Goal: Task Accomplishment & Management: Use online tool/utility

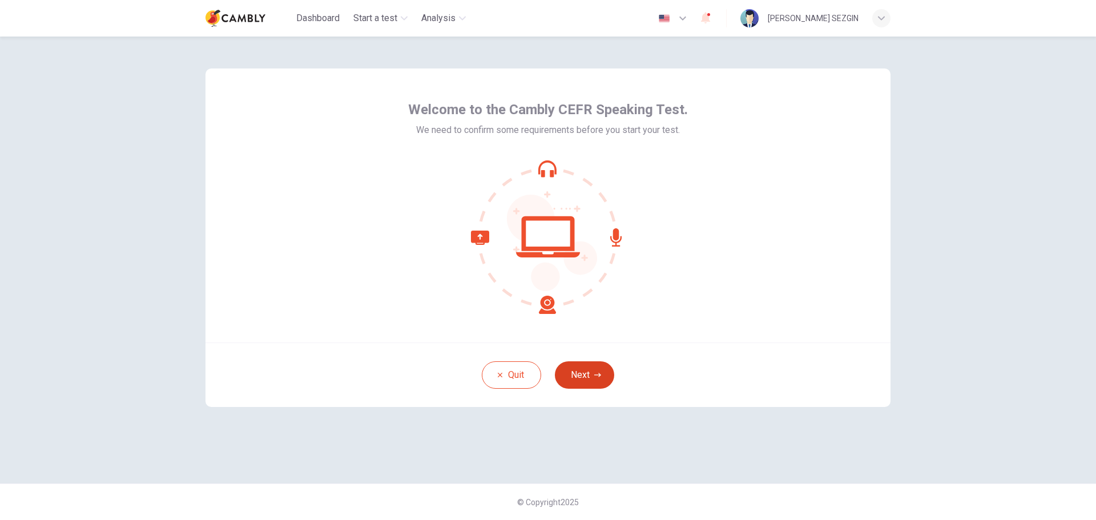
click at [591, 373] on button "Next" at bounding box center [584, 374] width 59 height 27
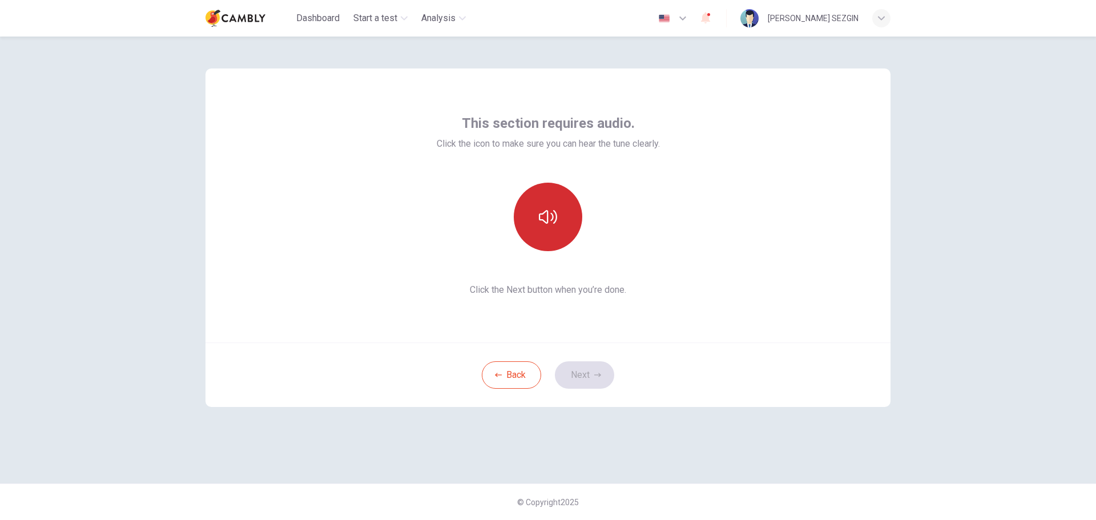
drag, startPoint x: 550, startPoint y: 180, endPoint x: 550, endPoint y: 189, distance: 9.7
click at [550, 179] on div "This section requires audio. Click the icon to make sure you can hear the tune …" at bounding box center [548, 205] width 223 height 183
click at [550, 215] on icon "button" at bounding box center [548, 217] width 18 height 18
click at [578, 376] on button "Next" at bounding box center [584, 374] width 59 height 27
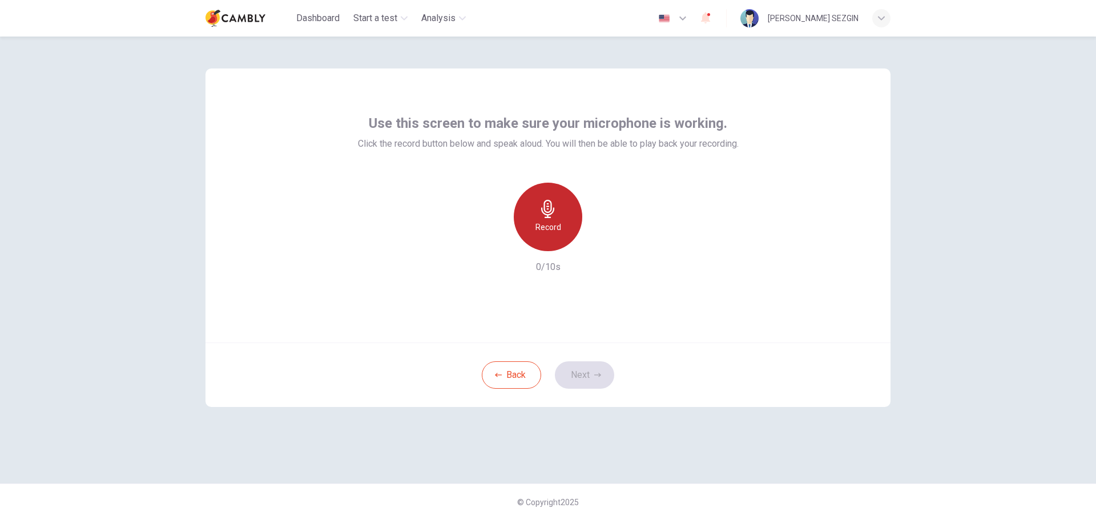
click at [540, 217] on icon "button" at bounding box center [548, 209] width 18 height 18
click at [542, 213] on icon "button" at bounding box center [548, 209] width 18 height 18
click at [592, 245] on div "button" at bounding box center [600, 242] width 18 height 18
click at [580, 371] on button "Next" at bounding box center [584, 374] width 59 height 27
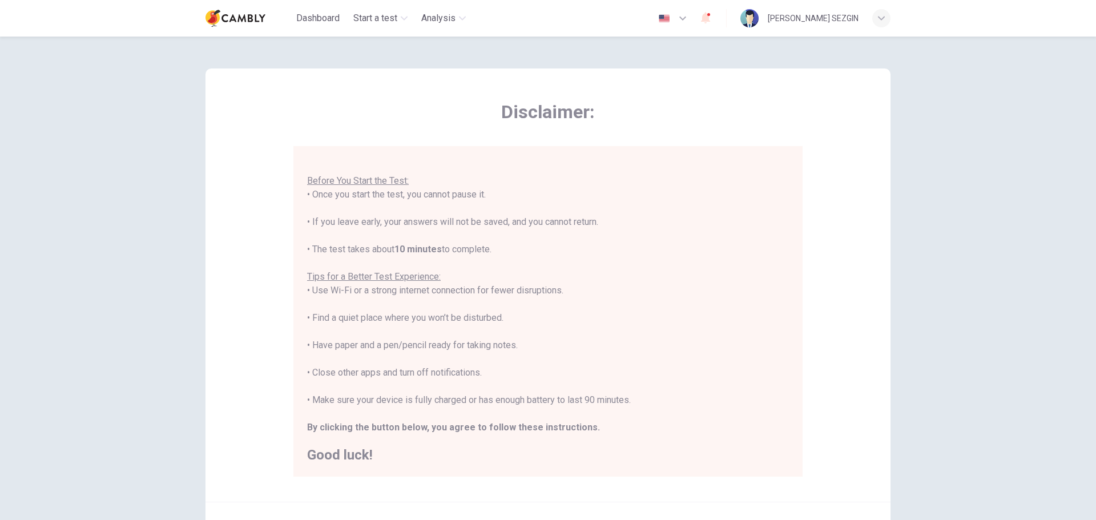
scroll to position [115, 0]
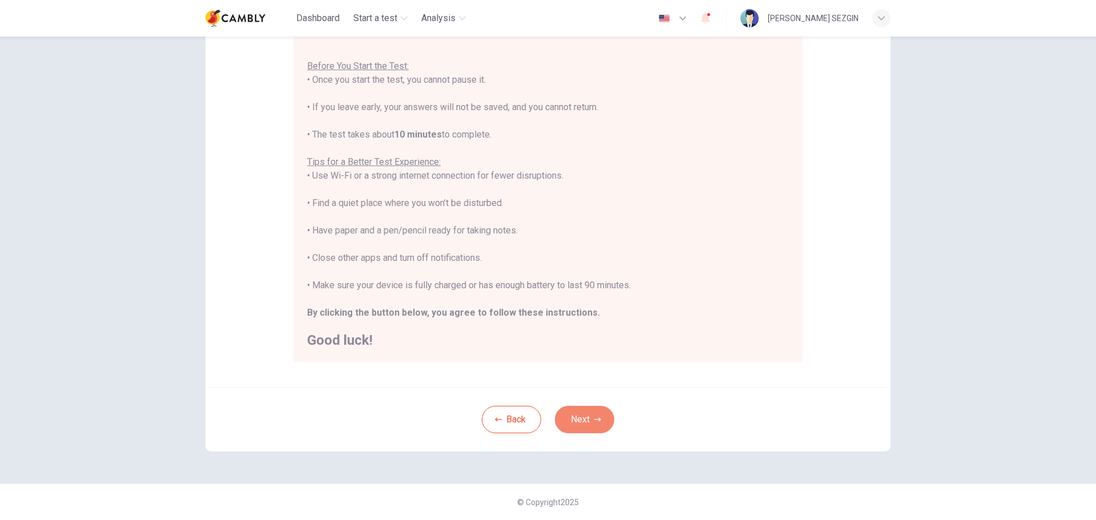
click at [592, 425] on button "Next" at bounding box center [584, 419] width 59 height 27
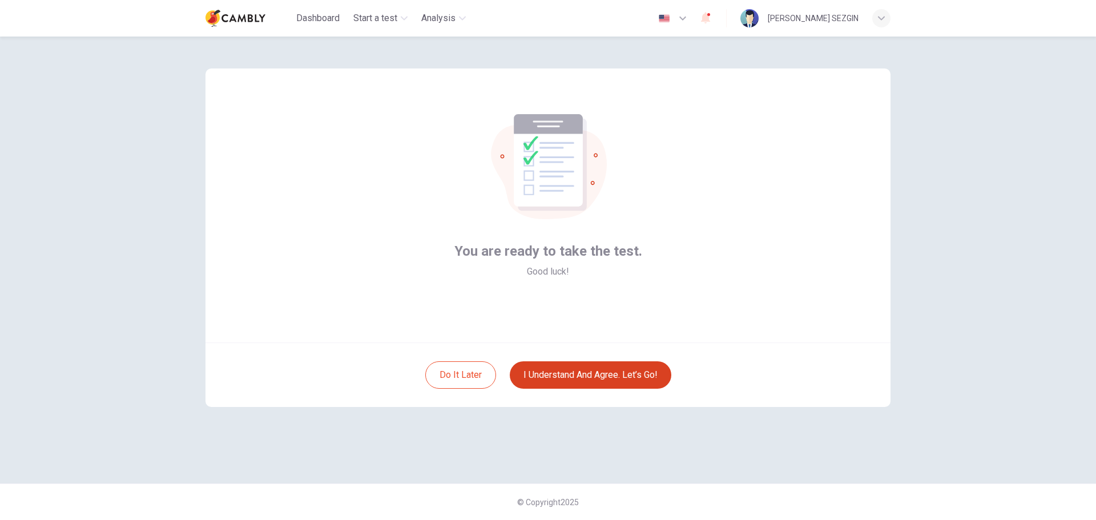
click at [584, 377] on button "I understand and agree. Let’s go!" at bounding box center [591, 374] width 162 height 27
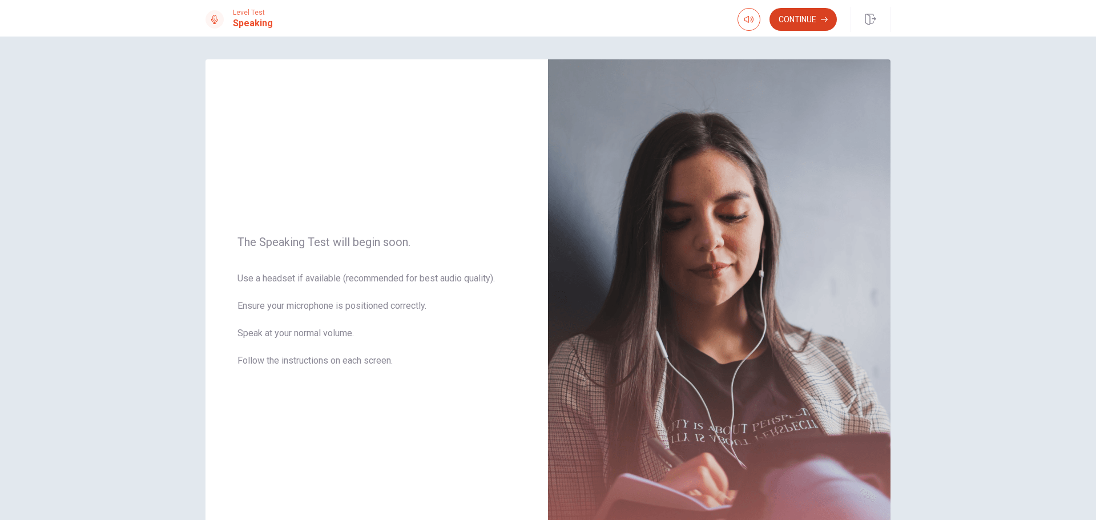
click at [816, 12] on button "Continue" at bounding box center [802, 19] width 67 height 23
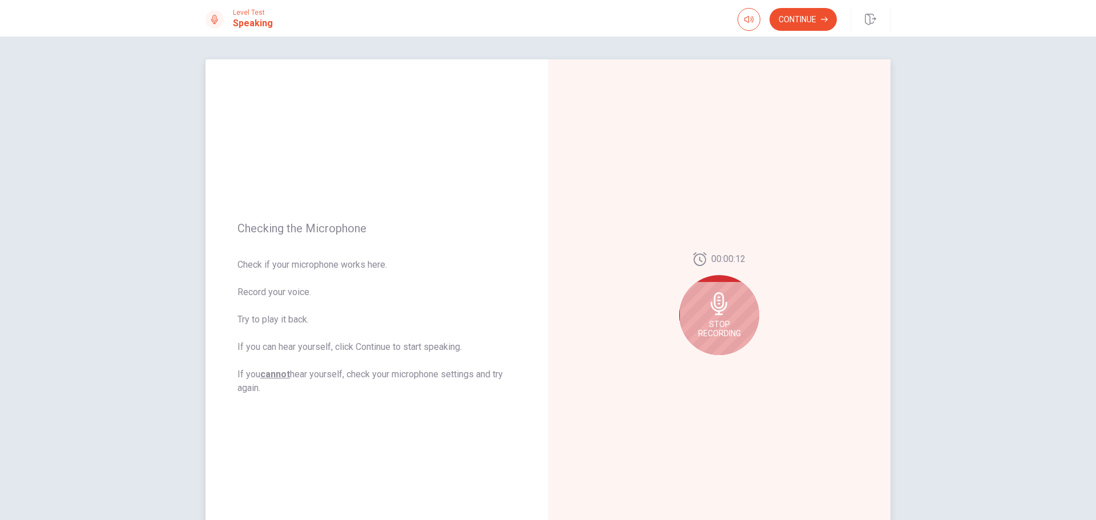
click at [721, 328] on span "Stop Recording" at bounding box center [719, 329] width 43 height 18
click at [723, 303] on icon at bounding box center [721, 307] width 23 height 23
click at [705, 368] on button "Record Again" at bounding box center [707, 364] width 16 height 16
click at [708, 316] on div "Stop Recording" at bounding box center [719, 315] width 80 height 80
click at [729, 364] on icon "Play Audio" at bounding box center [731, 364] width 5 height 7
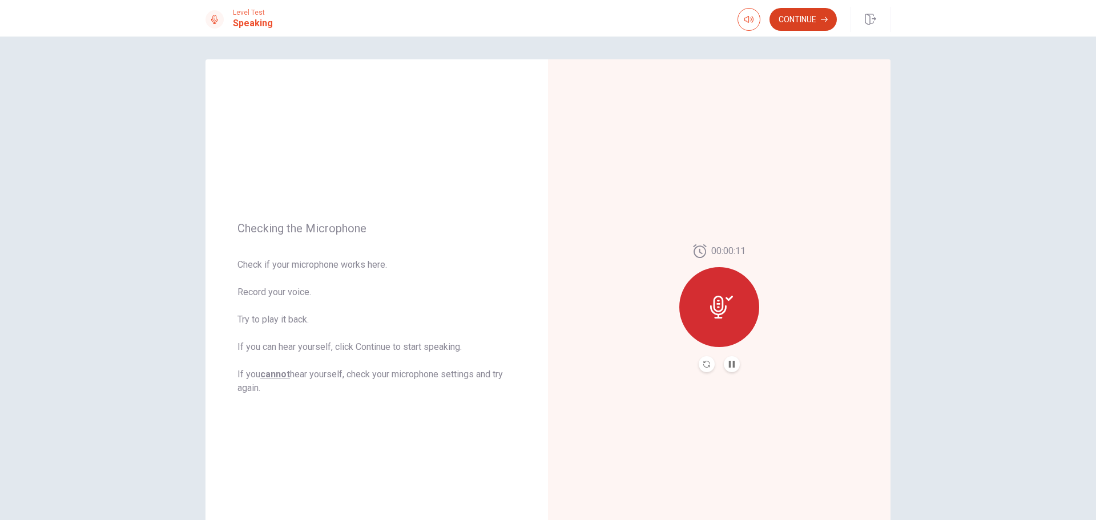
click at [809, 17] on button "Continue" at bounding box center [802, 19] width 67 height 23
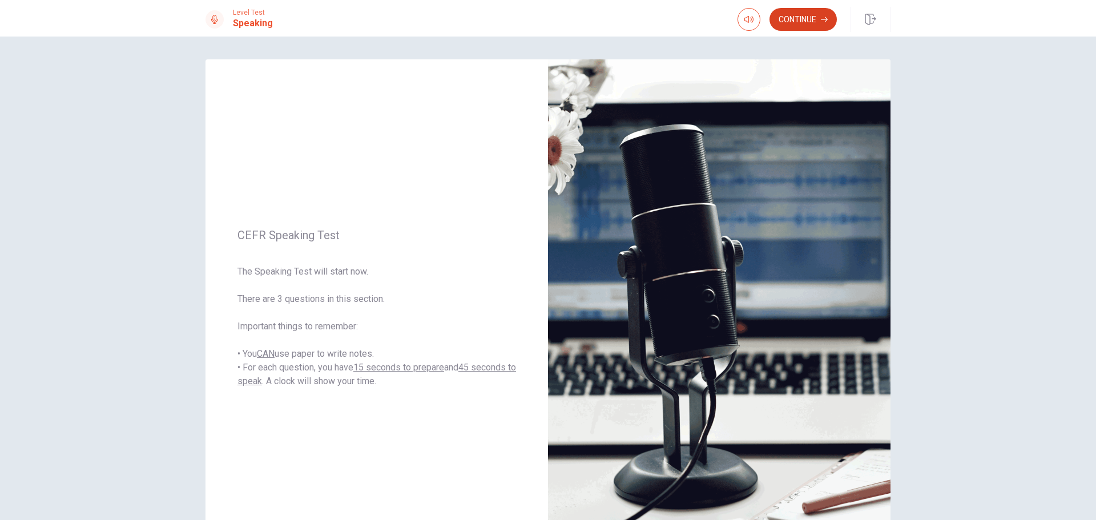
click at [808, 16] on button "Continue" at bounding box center [802, 19] width 67 height 23
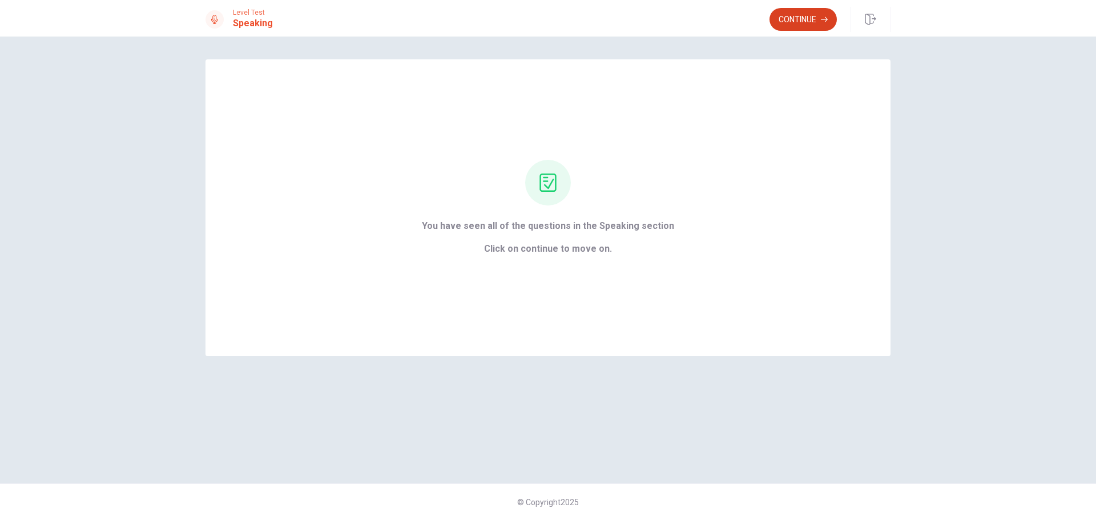
click at [800, 14] on button "Continue" at bounding box center [802, 19] width 67 height 23
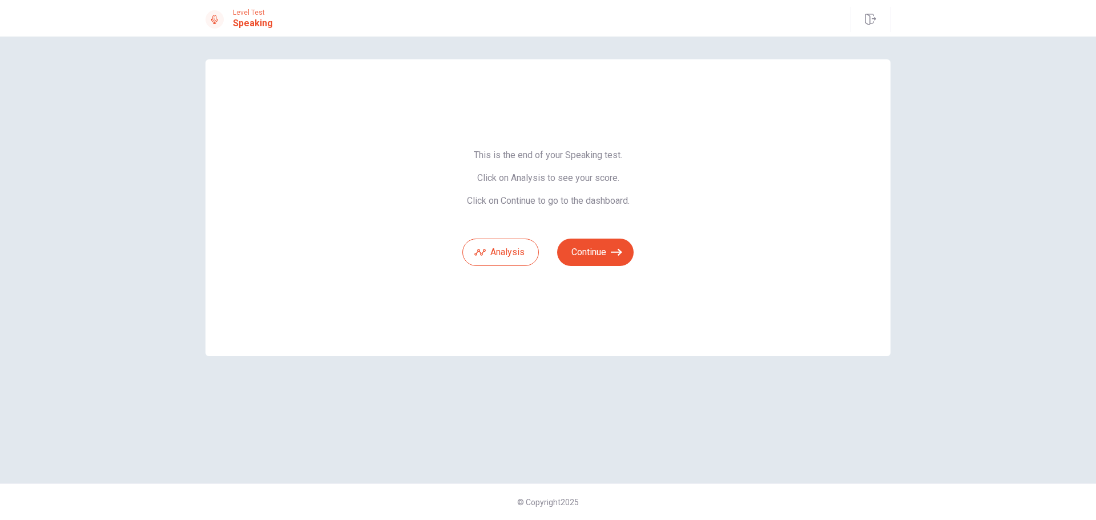
drag, startPoint x: 598, startPoint y: 197, endPoint x: 625, endPoint y: 195, distance: 26.9
click at [620, 195] on span "This is the end of your Speaking test. Click on Analysis to see your score. Cli…" at bounding box center [547, 178] width 171 height 57
click at [626, 195] on span "This is the end of your Speaking test. Click on Analysis to see your score. Cli…" at bounding box center [547, 178] width 171 height 57
click at [607, 252] on button "Continue" at bounding box center [595, 252] width 76 height 27
